Goal: Book appointment/travel/reservation

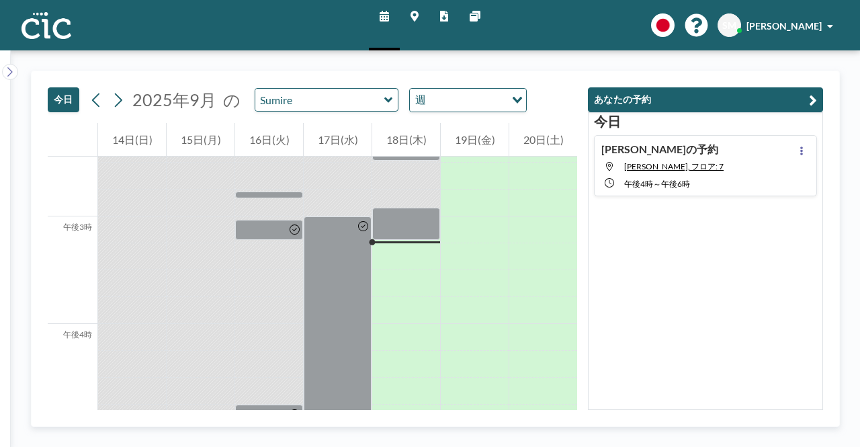
scroll to position [1585, 0]
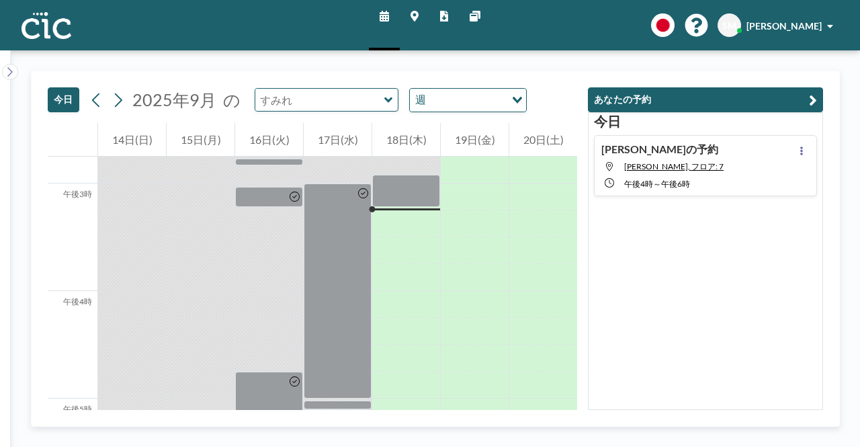
click at [320, 95] on input "text" at bounding box center [319, 100] width 129 height 22
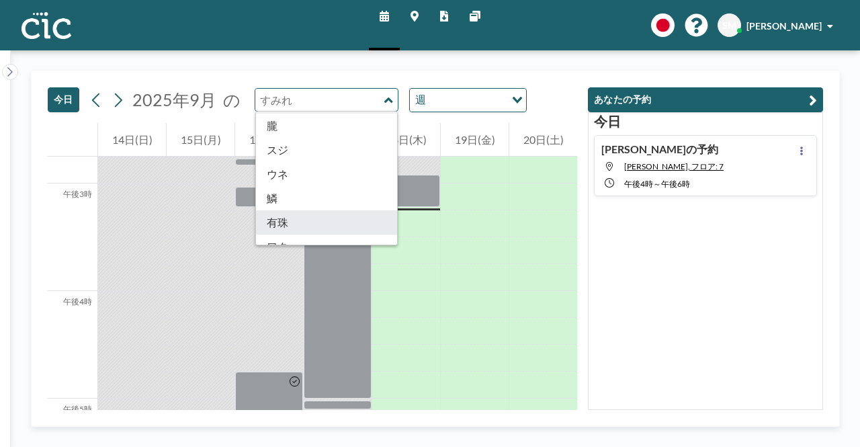
scroll to position [697, 0]
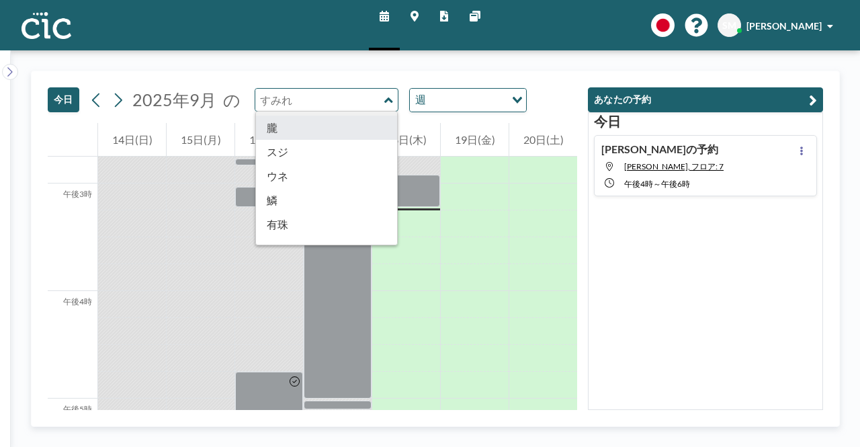
type input "Oboro"
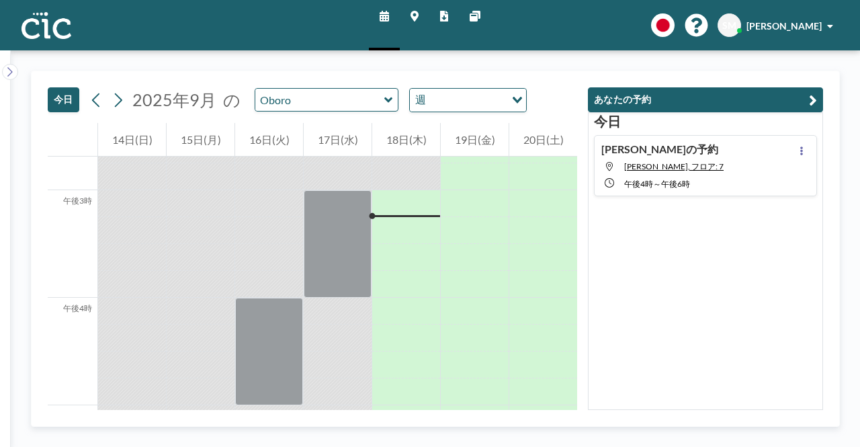
scroll to position [1585, 0]
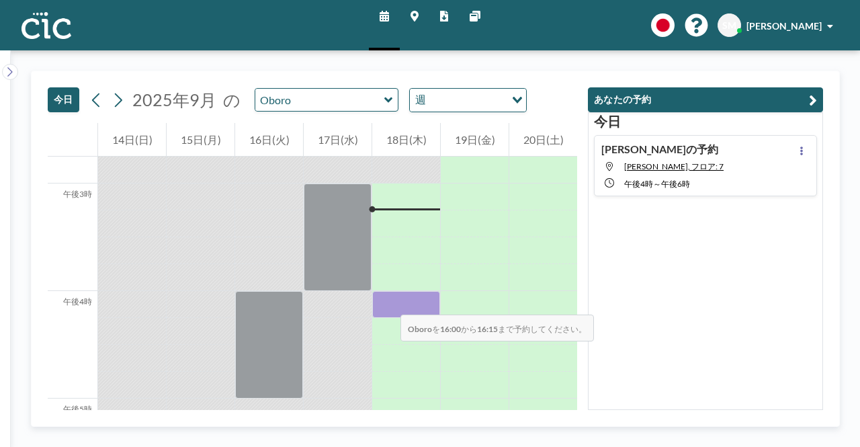
click at [387, 301] on div at bounding box center [406, 304] width 68 height 27
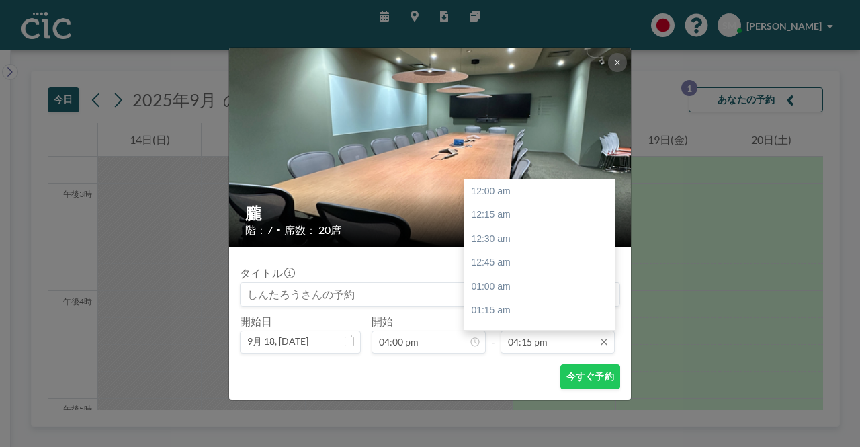
scroll to position [1554, 0]
click at [537, 339] on input "04:15 pm" at bounding box center [557, 341] width 114 height 23
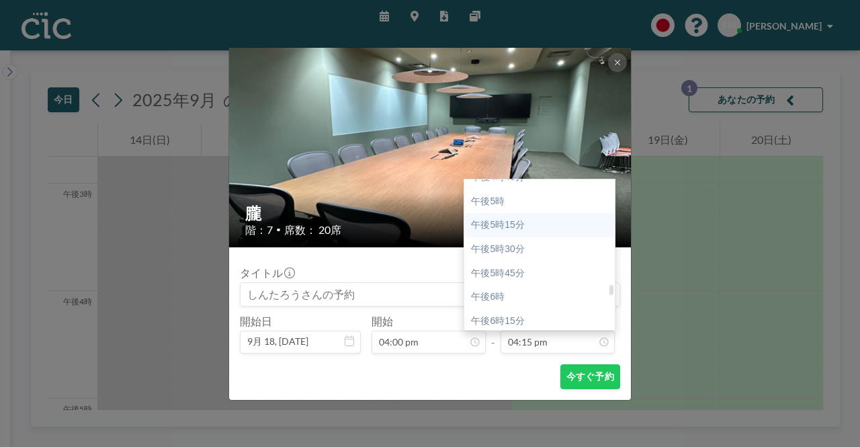
scroll to position [1624, 0]
click at [538, 289] on div "午後6時" at bounding box center [542, 288] width 157 height 24
type input "06:00 pm"
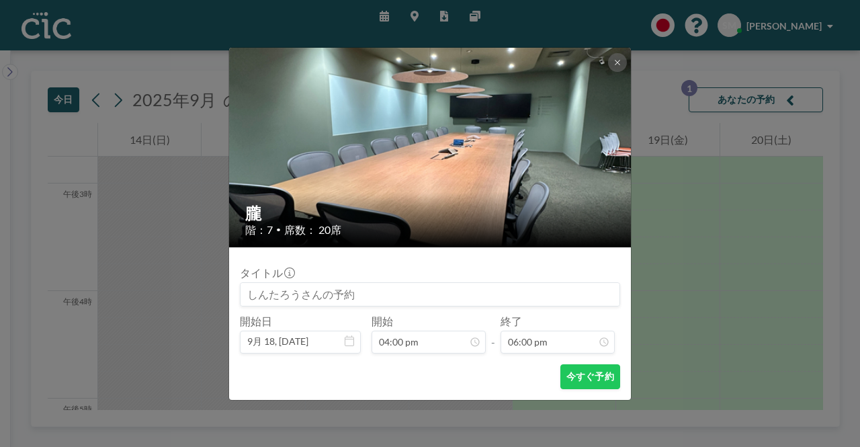
scroll to position [1721, 0]
click at [583, 373] on font "今すぐ予約" at bounding box center [590, 375] width 48 height 11
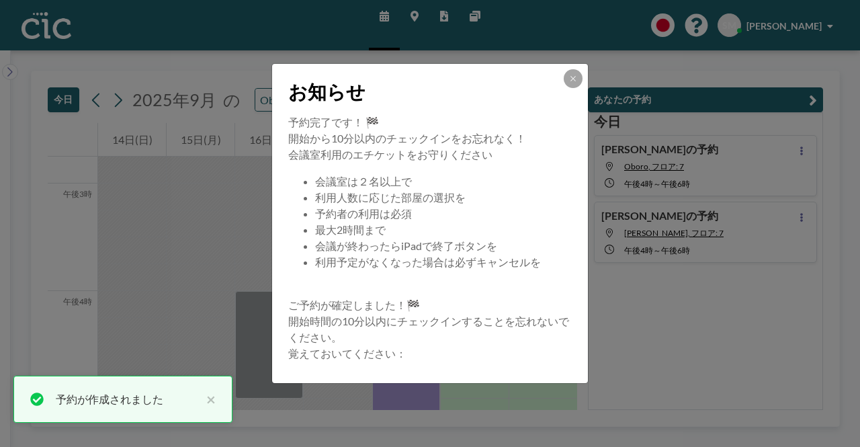
click at [574, 68] on div "お知らせ" at bounding box center [430, 89] width 316 height 50
click at [574, 78] on icon at bounding box center [572, 78] width 5 height 5
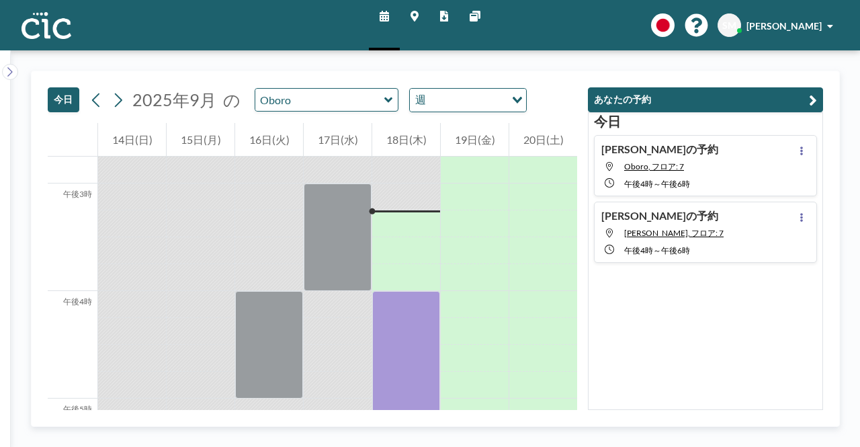
click at [729, 231] on div "[PERSON_NAME]の予約 [PERSON_NAME], フロア: 7 午後4時 ～ 午後6時" at bounding box center [705, 231] width 223 height 61
type input "Suji"
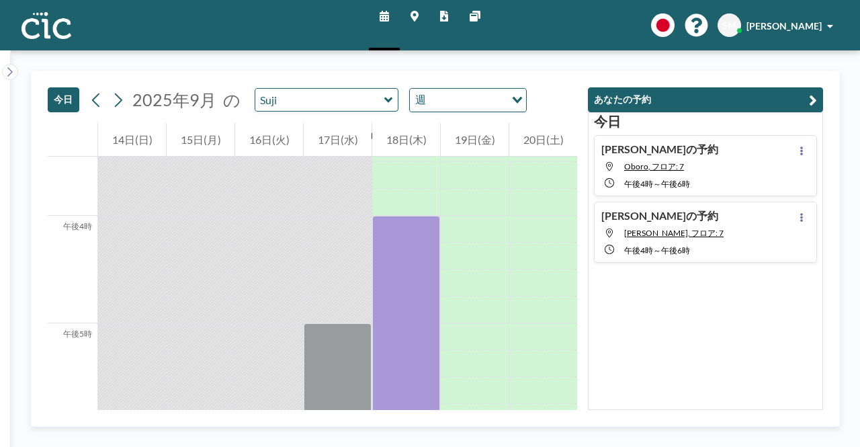
scroll to position [1693, 0]
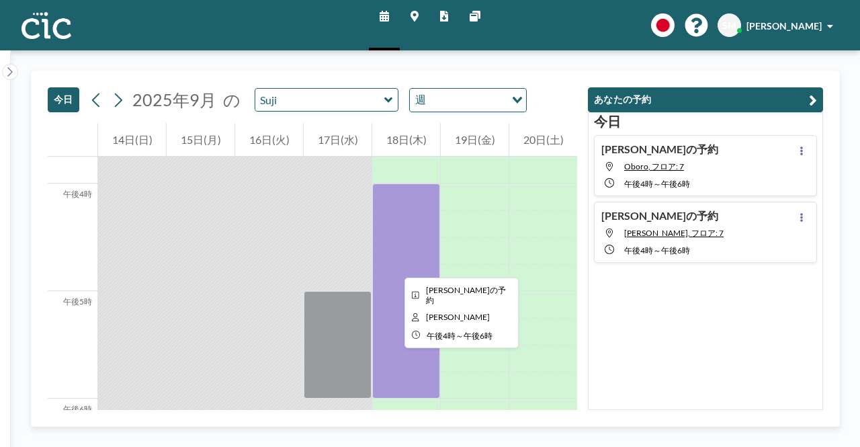
click at [394, 265] on div at bounding box center [406, 290] width 68 height 215
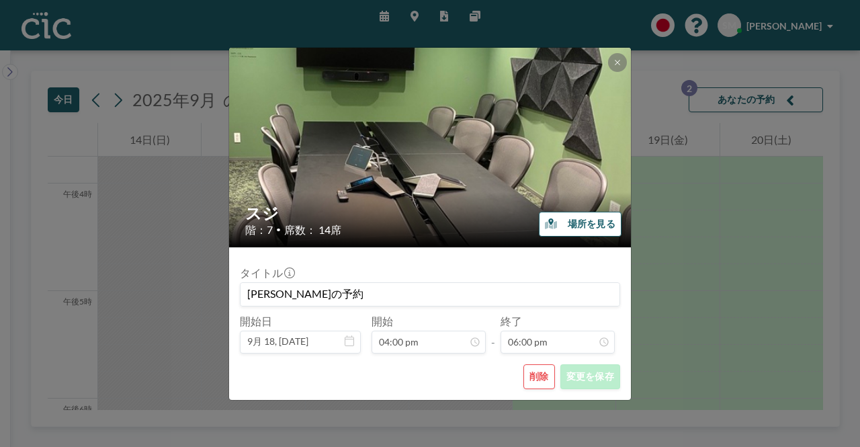
scroll to position [1721, 0]
click at [541, 374] on font "削除" at bounding box center [538, 375] width 19 height 11
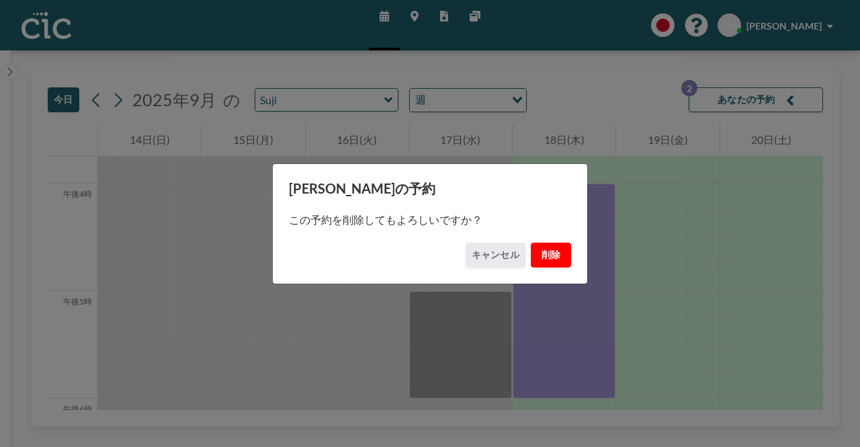
click at [547, 254] on font "削除" at bounding box center [550, 254] width 19 height 11
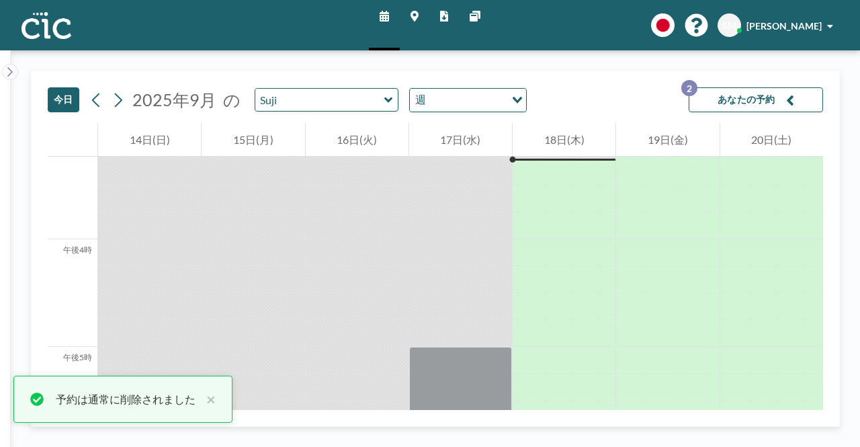
scroll to position [1706, 0]
